Goal: Find specific page/section: Find specific page/section

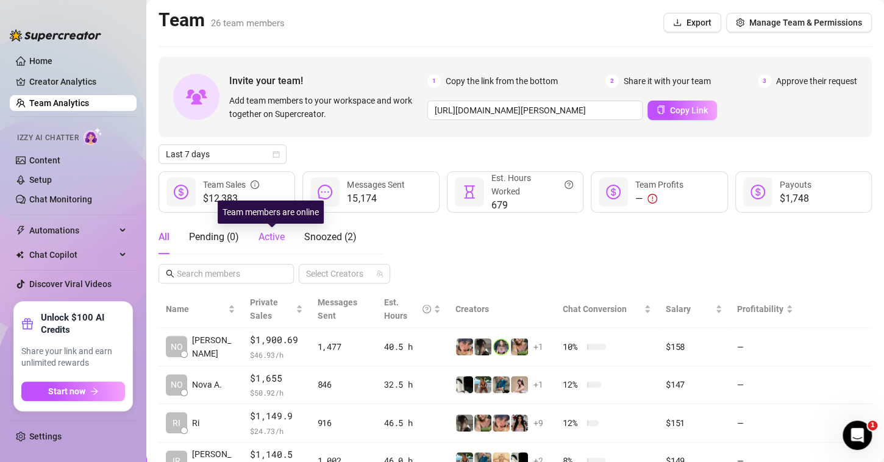
click at [263, 237] on span "Active" at bounding box center [272, 237] width 26 height 12
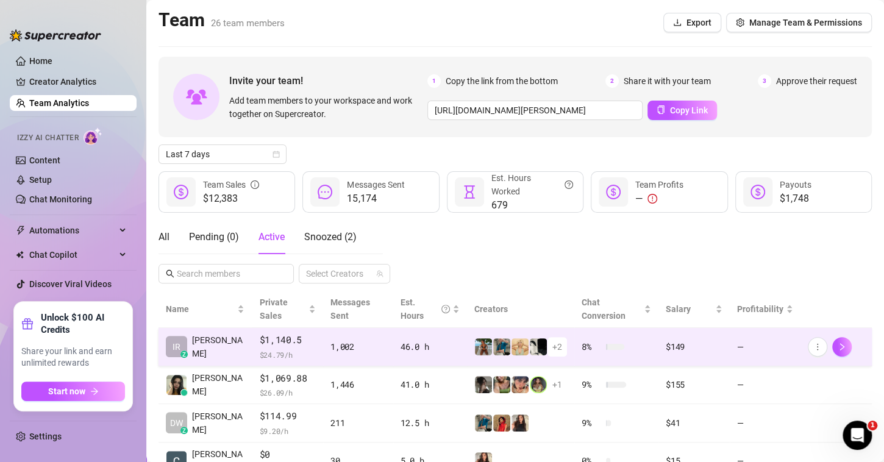
scroll to position [40, 0]
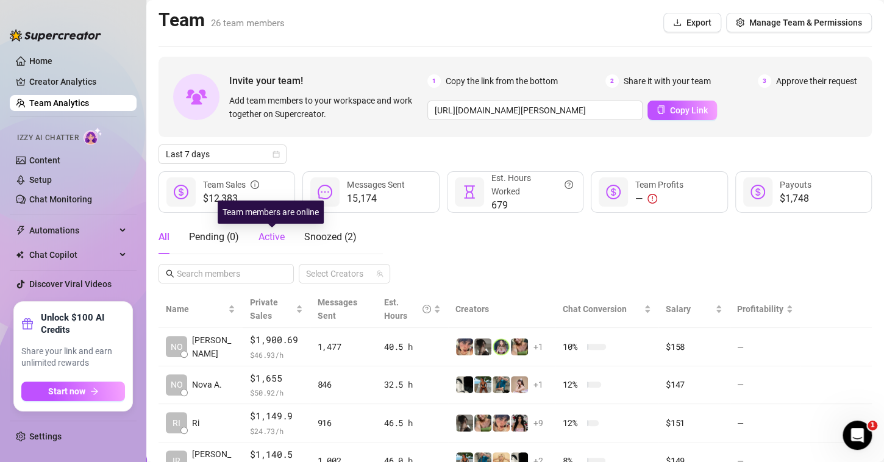
click at [274, 241] on span "Active" at bounding box center [272, 237] width 26 height 12
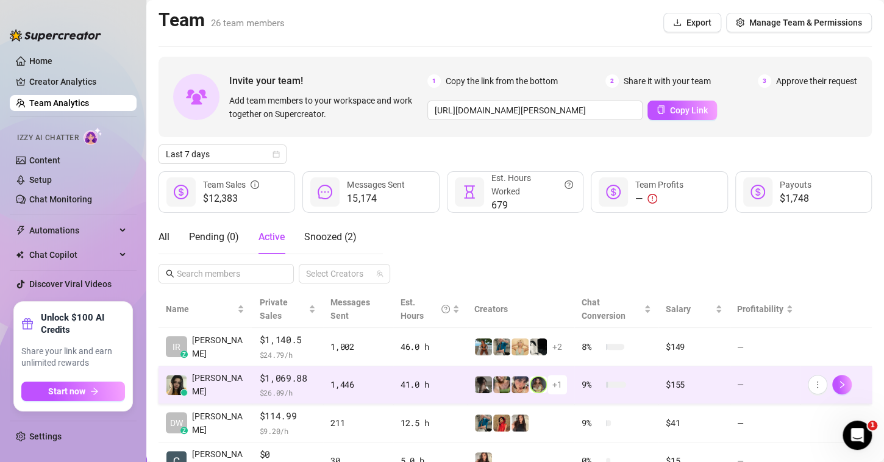
scroll to position [40, 0]
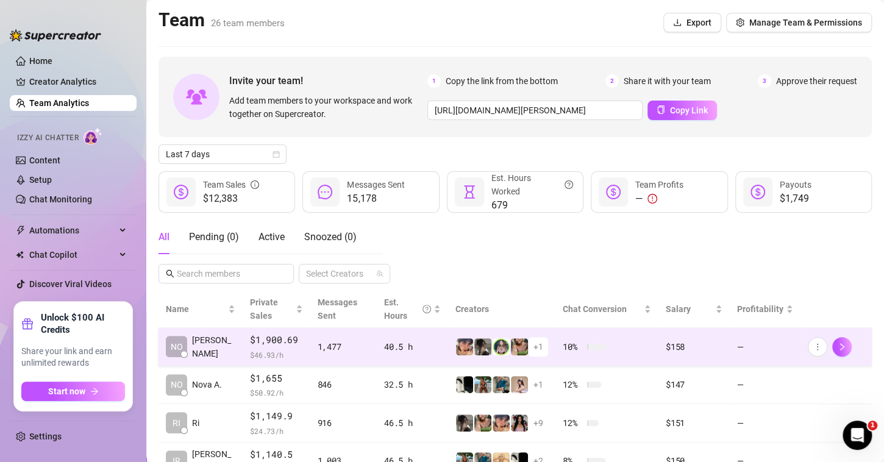
scroll to position [76, 0]
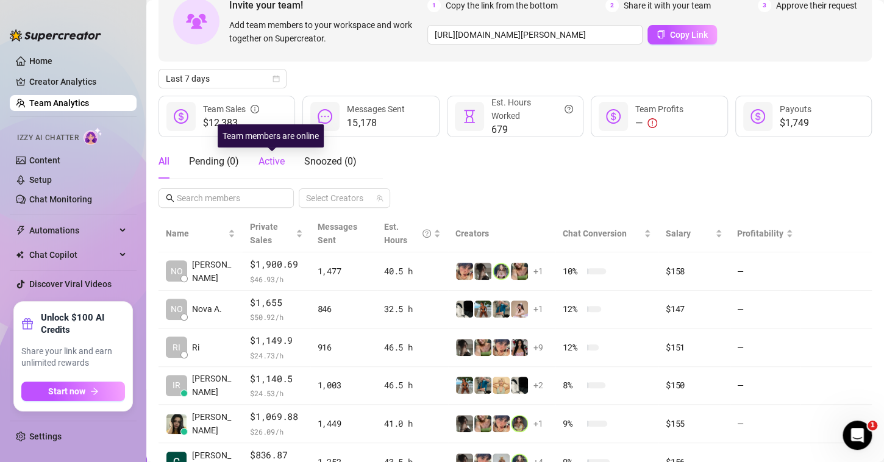
click at [271, 156] on span "Active" at bounding box center [272, 162] width 26 height 12
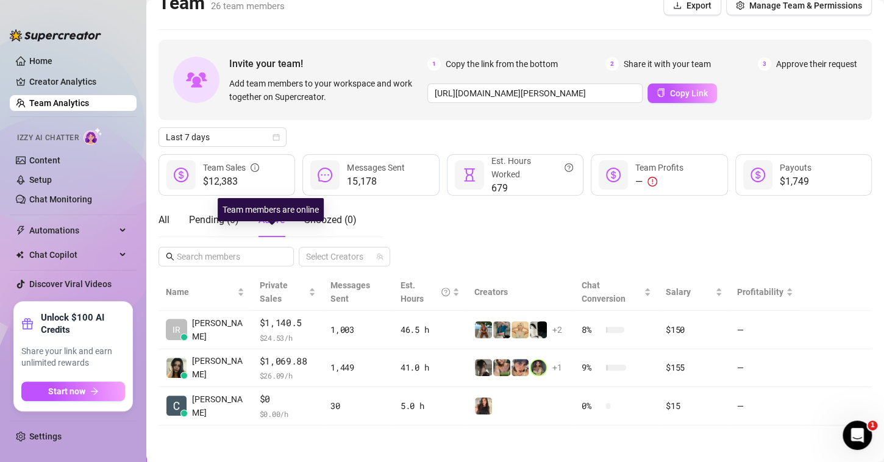
scroll to position [2, 0]
